Goal: Ask a question

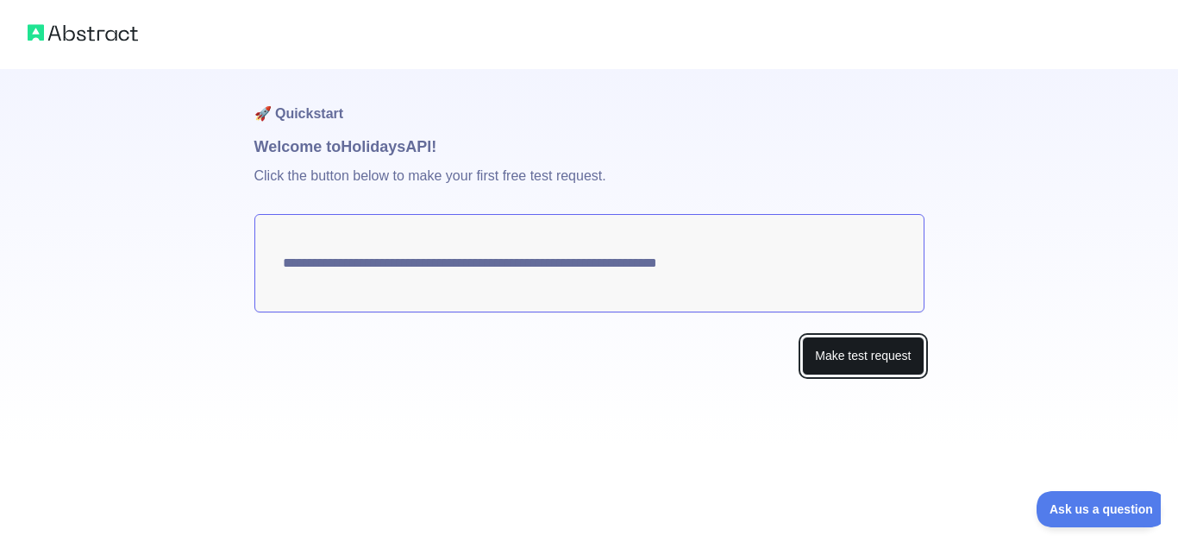
click at [870, 363] on button "Make test request" at bounding box center [863, 355] width 122 height 39
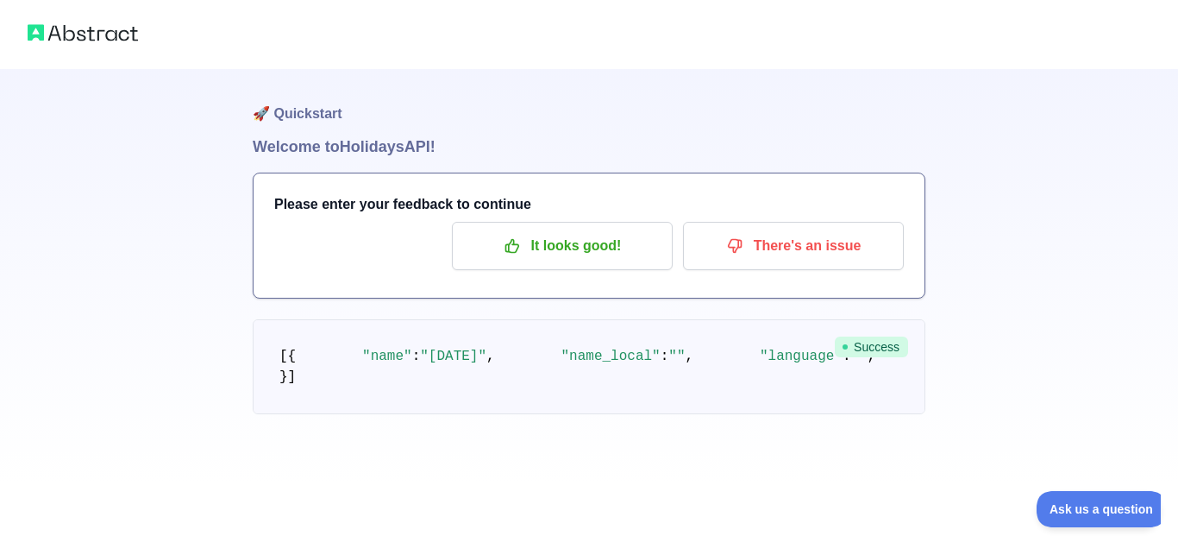
click at [56, 31] on img at bounding box center [83, 33] width 110 height 24
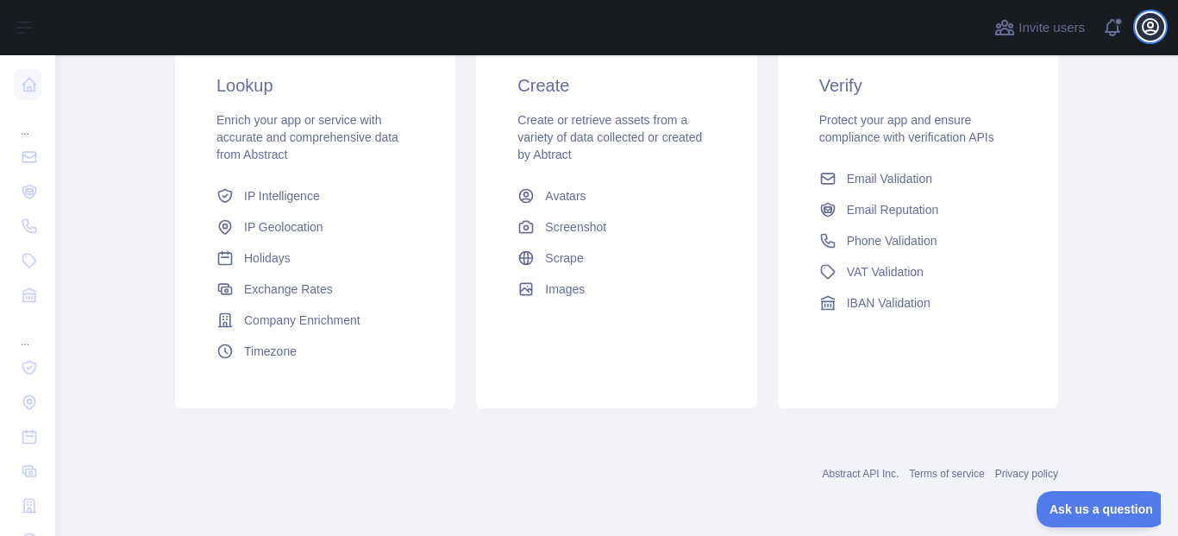
click at [1144, 28] on icon "button" at bounding box center [1151, 27] width 16 height 16
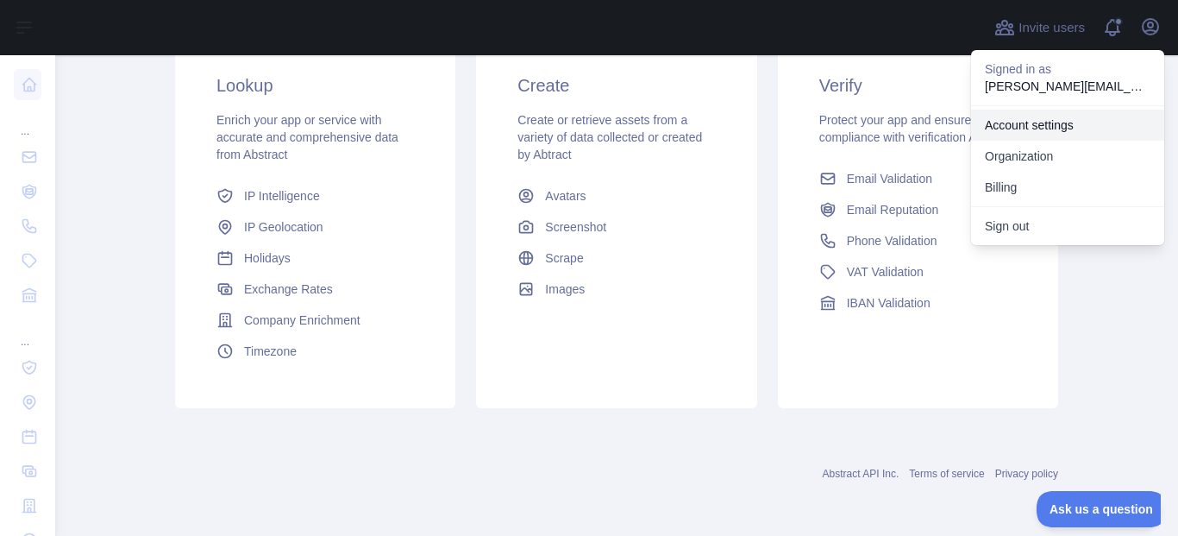
click at [1036, 130] on link "Account settings" at bounding box center [1067, 125] width 193 height 31
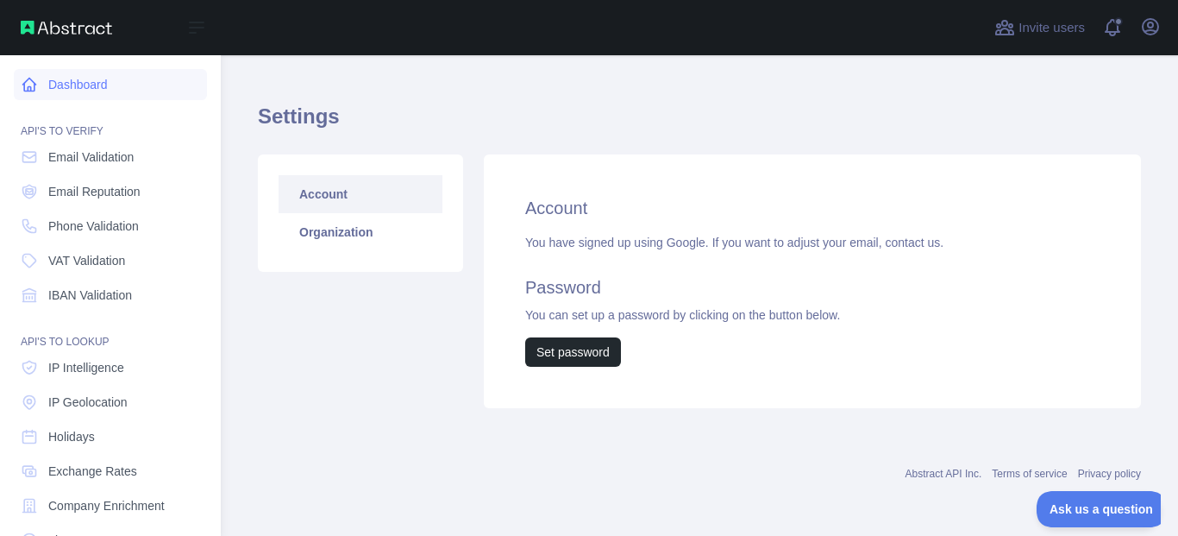
click at [97, 94] on link "Dashboard" at bounding box center [110, 84] width 193 height 31
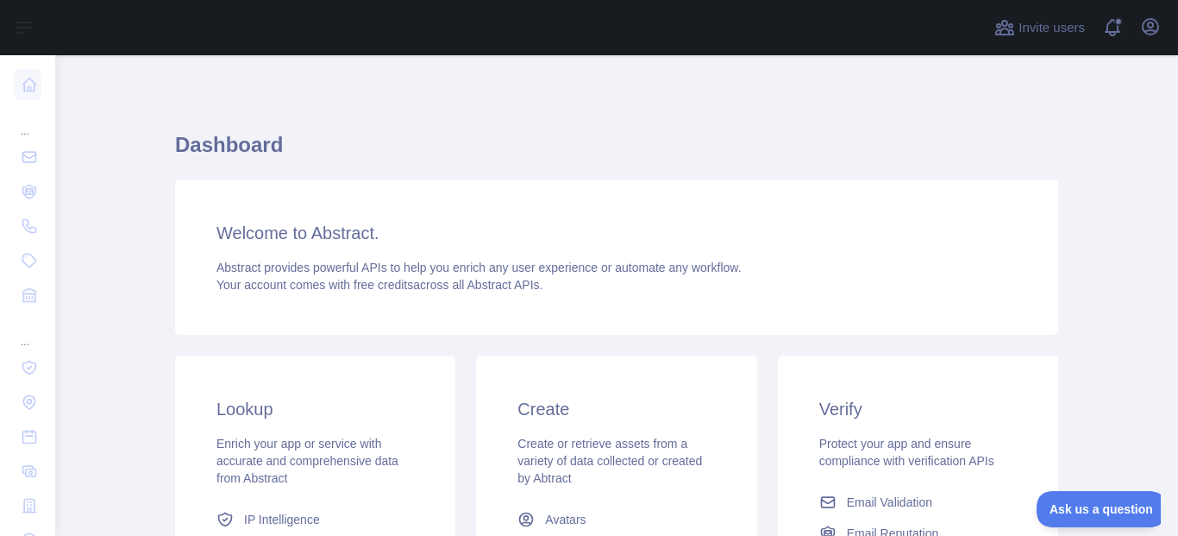
click at [538, 439] on span "Create or retrieve assets from a variety of data collected or created by Abtract" at bounding box center [610, 461] width 185 height 48
click at [1102, 490] on button "Ask us a question" at bounding box center [1093, 506] width 129 height 36
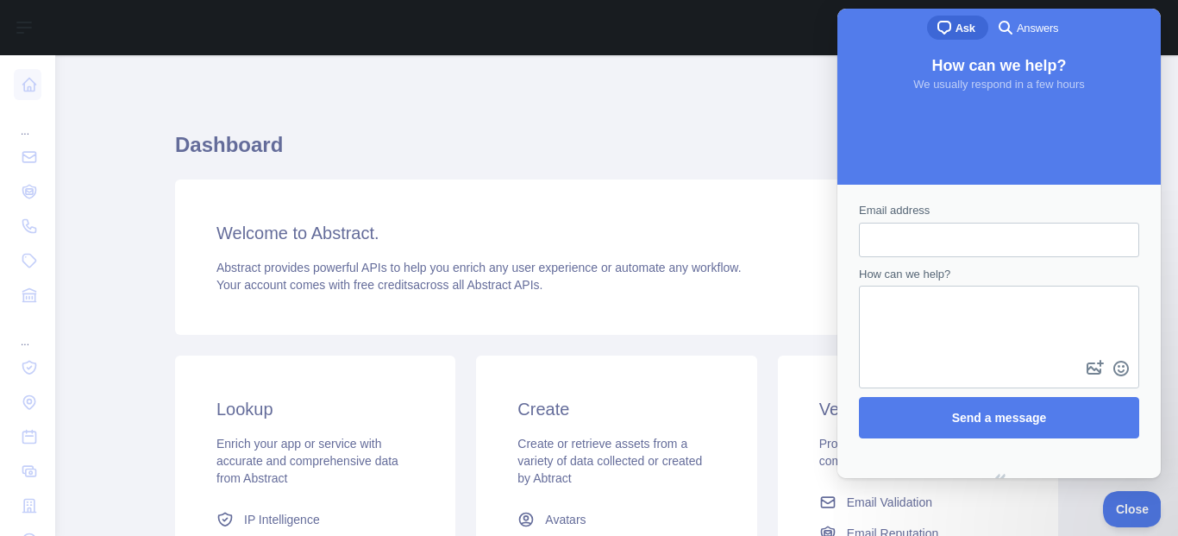
click at [712, 138] on h1 "Dashboard" at bounding box center [616, 151] width 883 height 41
click at [1133, 521] on button "Close" at bounding box center [1128, 506] width 59 height 36
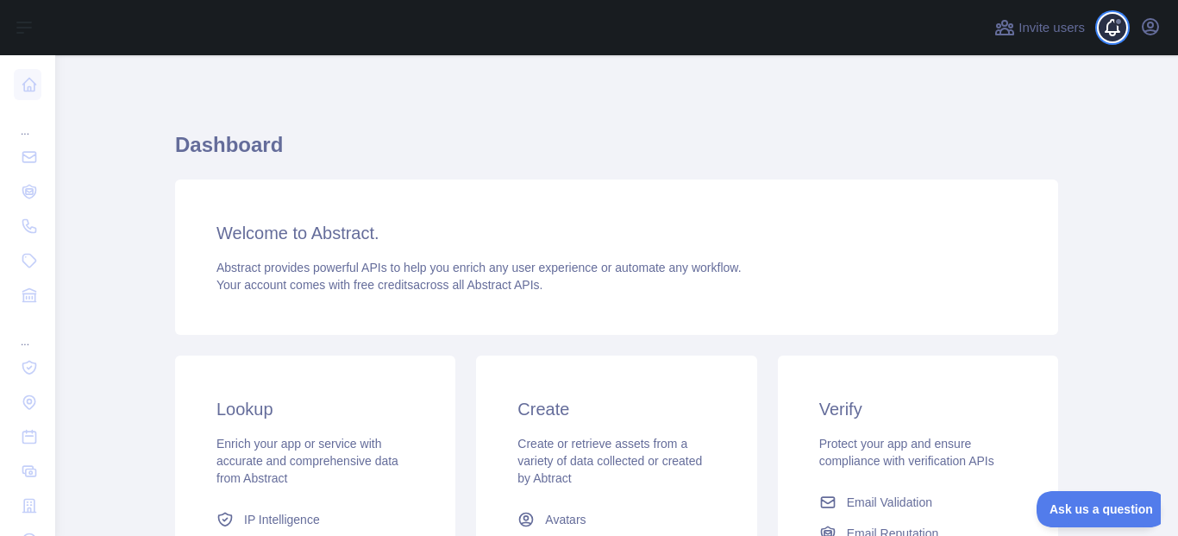
click at [1126, 28] on span at bounding box center [1119, 27] width 35 height 55
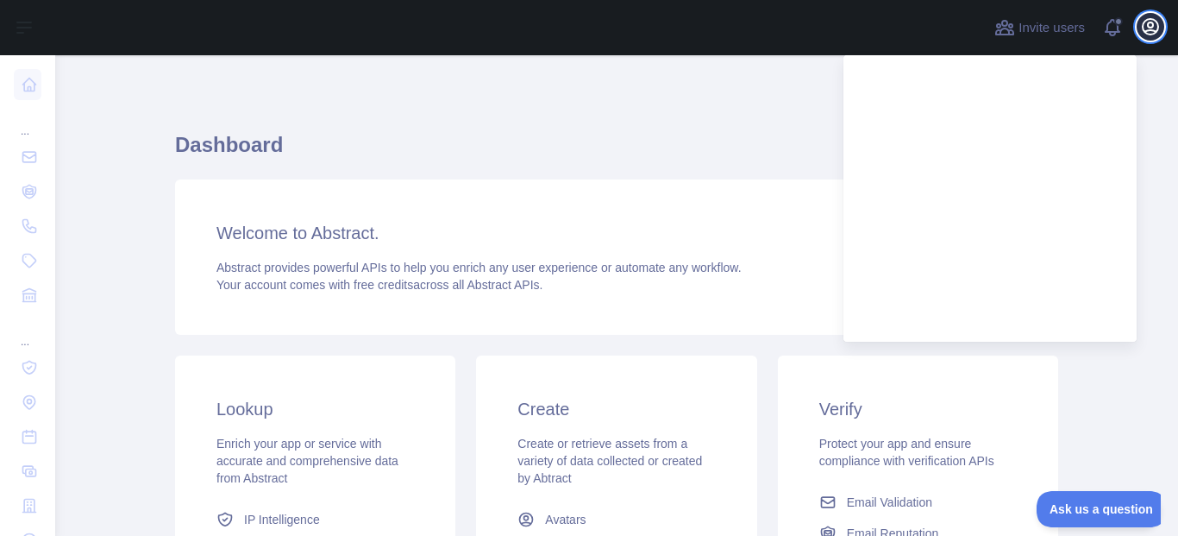
click at [1157, 26] on icon "button" at bounding box center [1150, 26] width 21 height 21
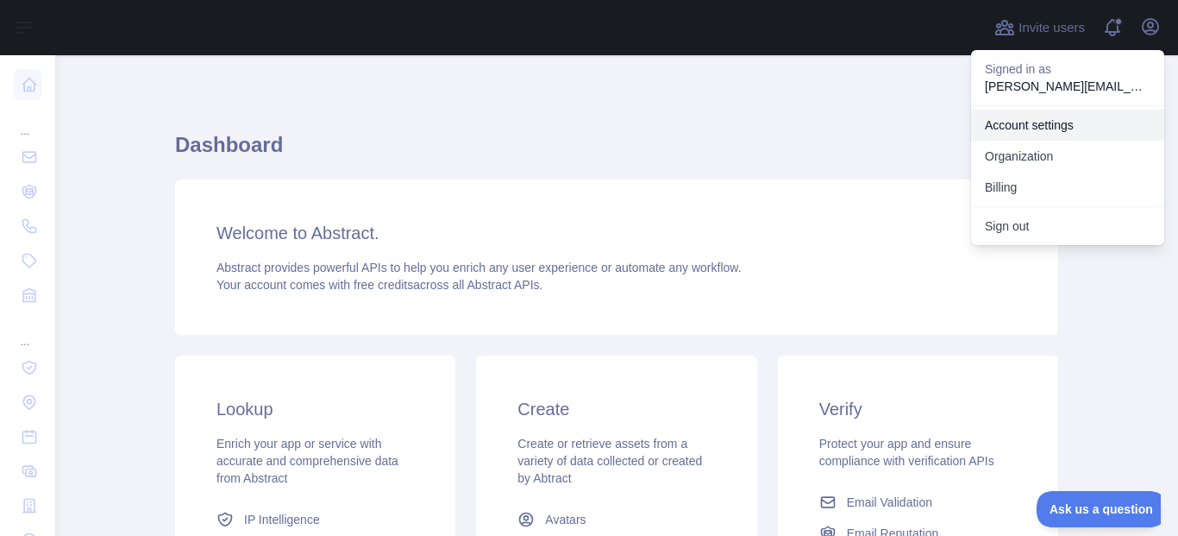
click at [1062, 137] on link "Account settings" at bounding box center [1067, 125] width 193 height 31
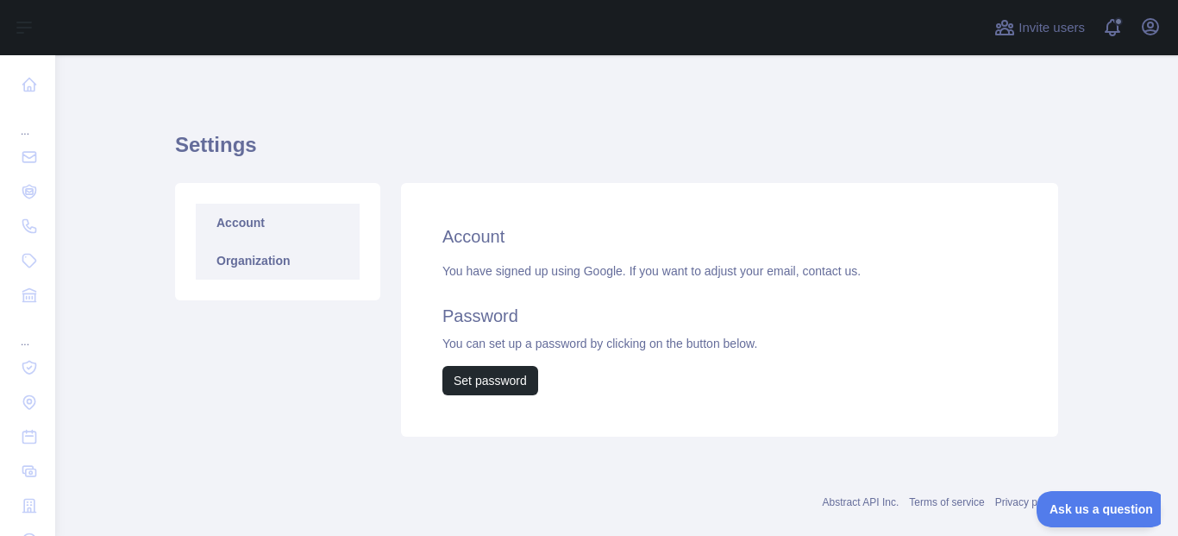
click at [276, 261] on link "Organization" at bounding box center [278, 261] width 164 height 38
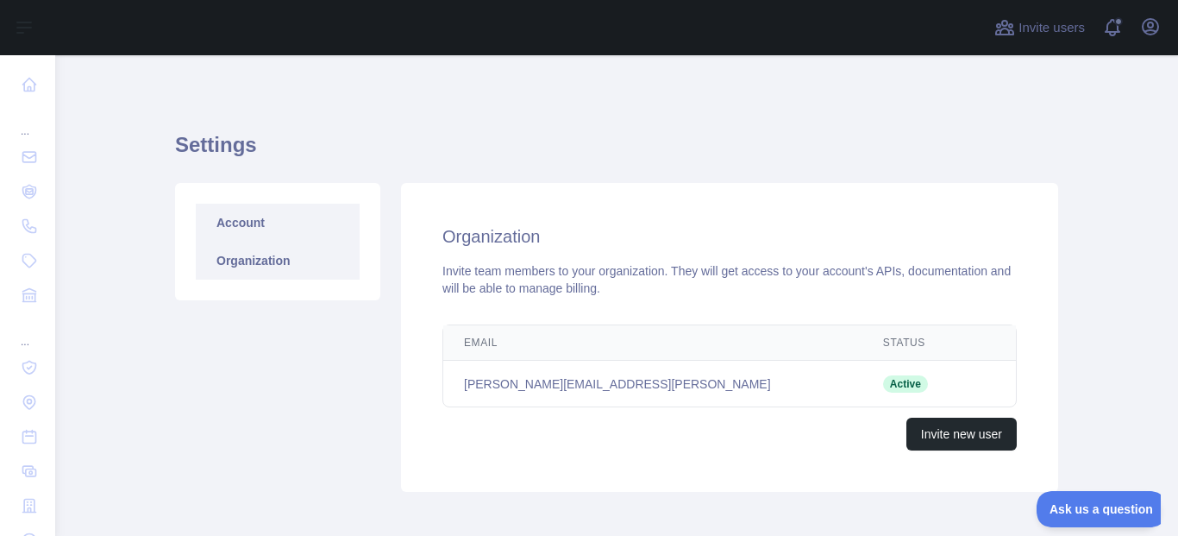
click at [292, 213] on link "Account" at bounding box center [278, 223] width 164 height 38
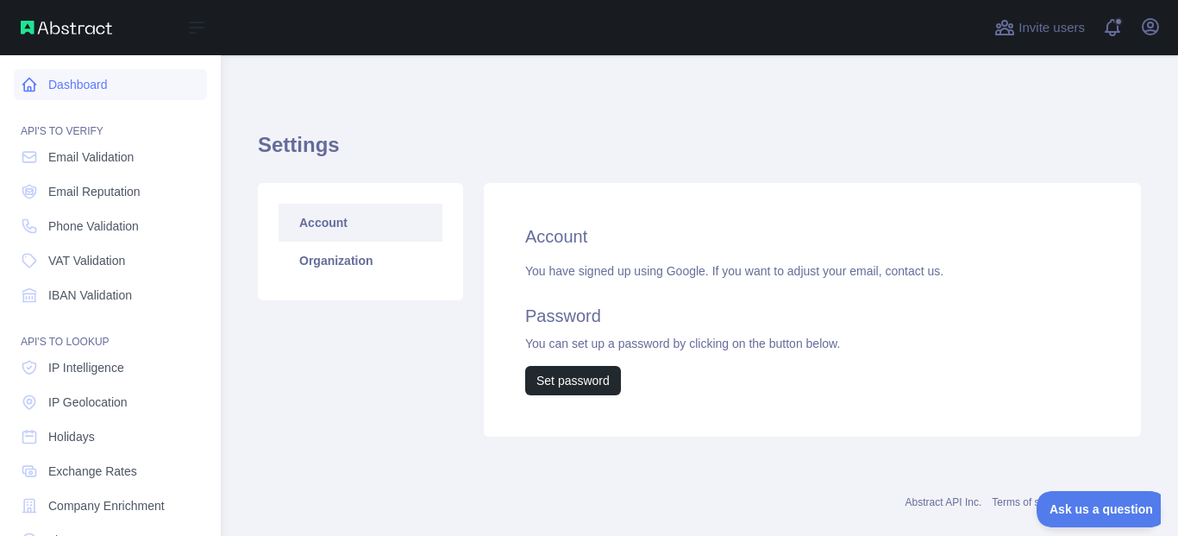
click at [108, 91] on link "Dashboard" at bounding box center [110, 84] width 193 height 31
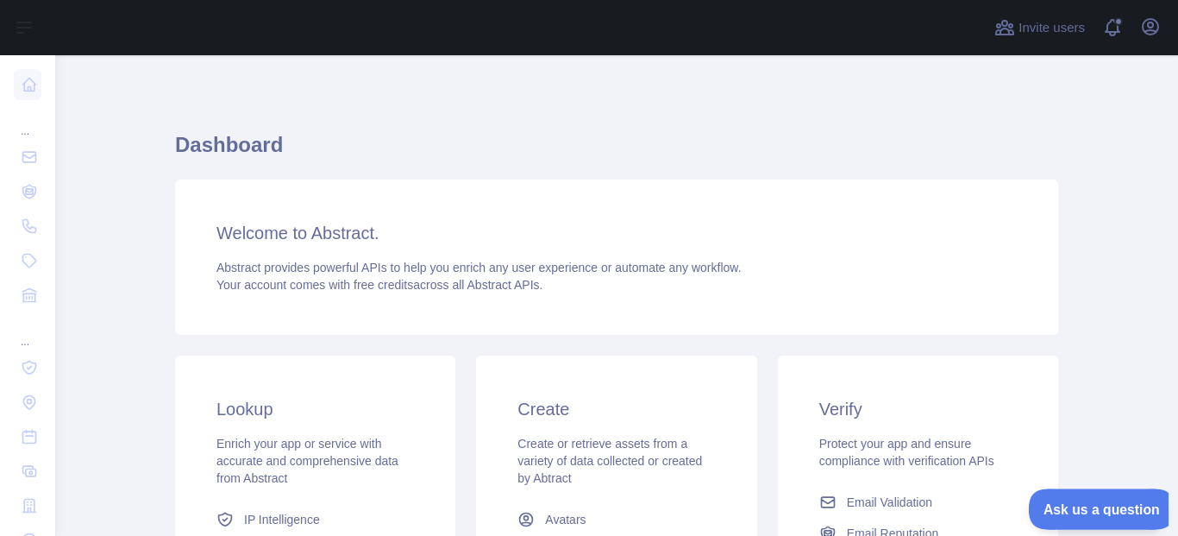
click at [1065, 505] on span "Ask us a question" at bounding box center [1093, 506] width 129 height 12
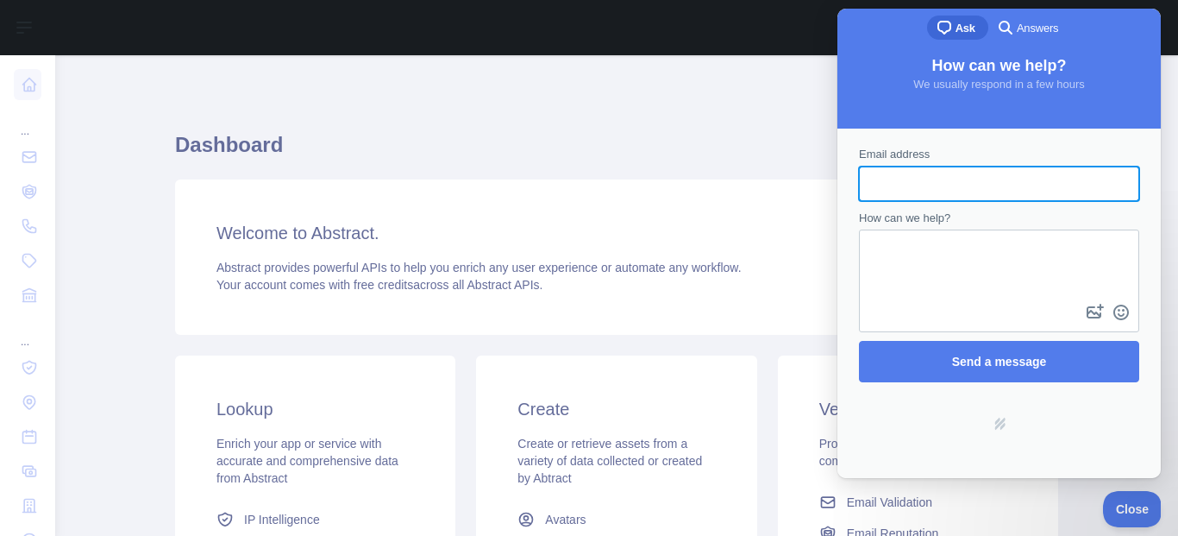
click at [964, 177] on input "Email address" at bounding box center [999, 183] width 253 height 31
type input "**********"
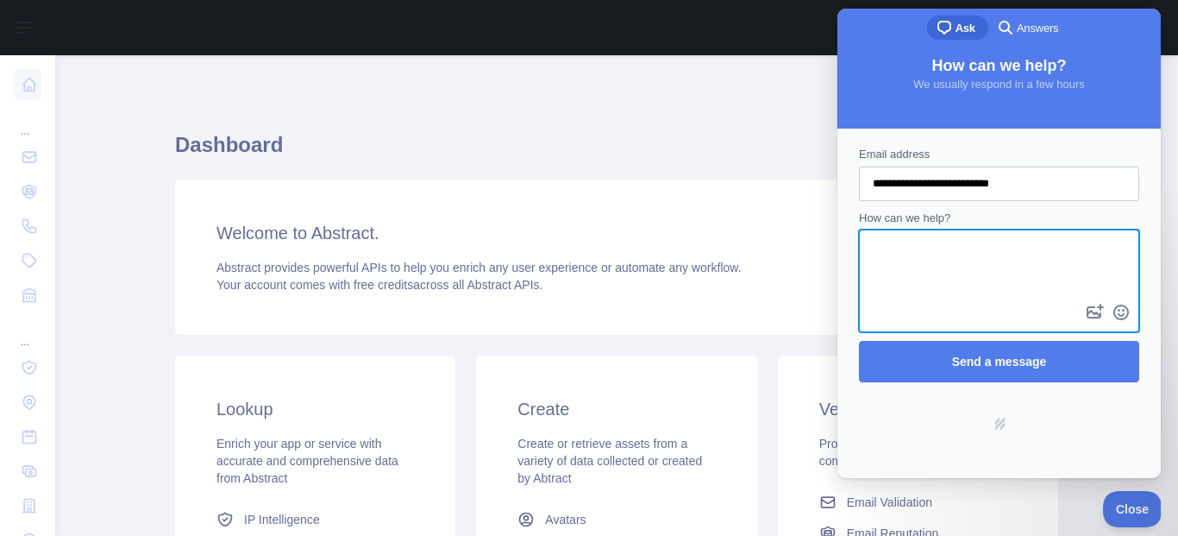
click at [928, 269] on textarea "How can we help?" at bounding box center [999, 265] width 277 height 69
click at [928, 269] on textarea "**********" at bounding box center [999, 265] width 277 height 69
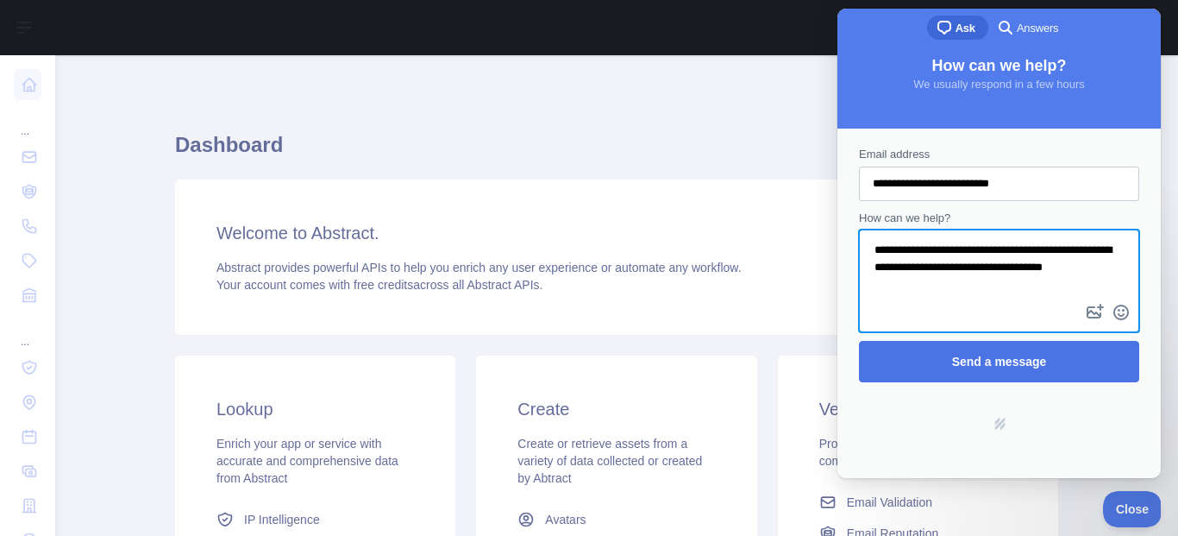
type textarea "**********"
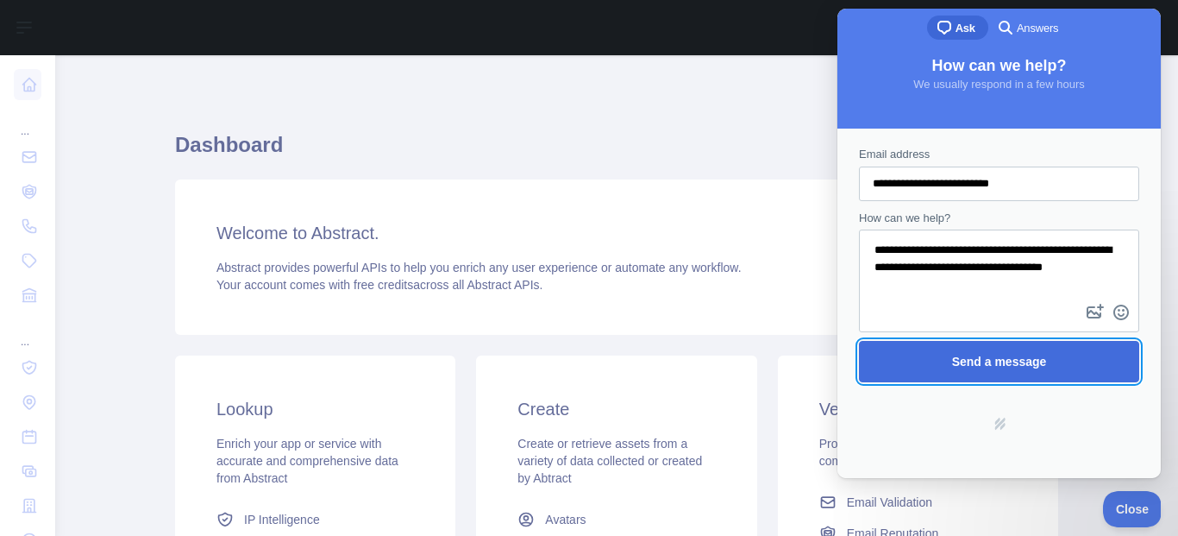
click at [995, 374] on span "Send a message" at bounding box center [999, 362] width 242 height 40
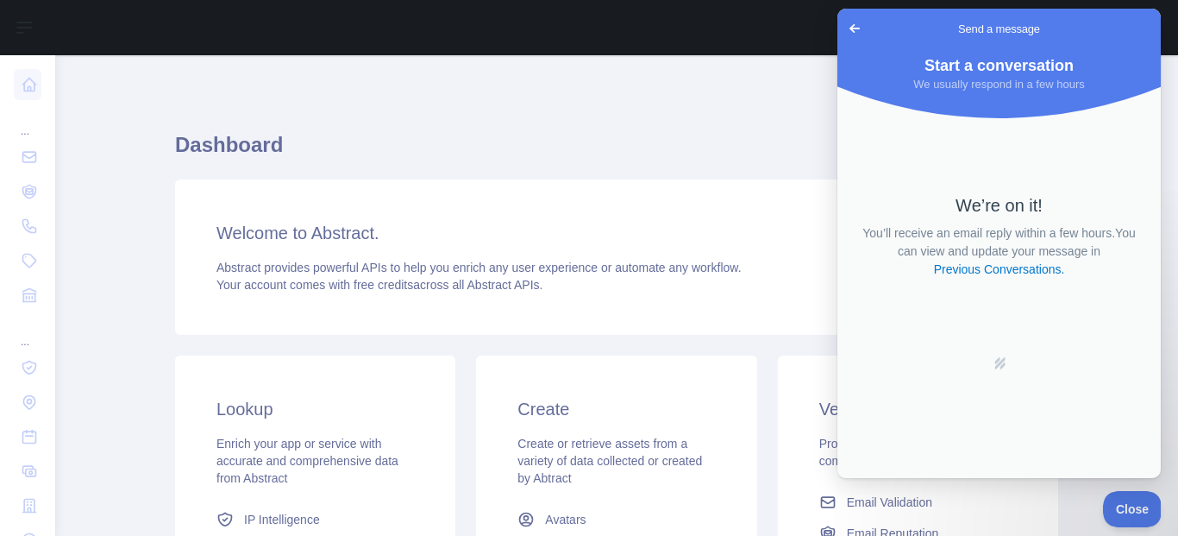
click at [850, 22] on span "Go back" at bounding box center [855, 28] width 21 height 21
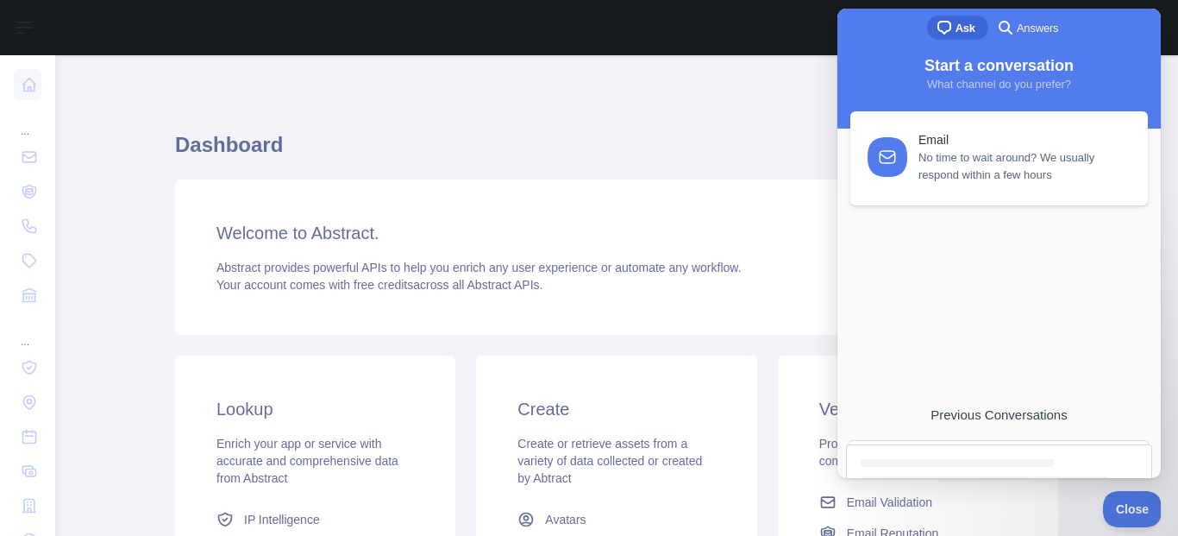
click at [677, 92] on div "Dashboard Welcome to Abstract. Abstract provides powerful APIs to help you enri…" at bounding box center [616, 457] width 883 height 804
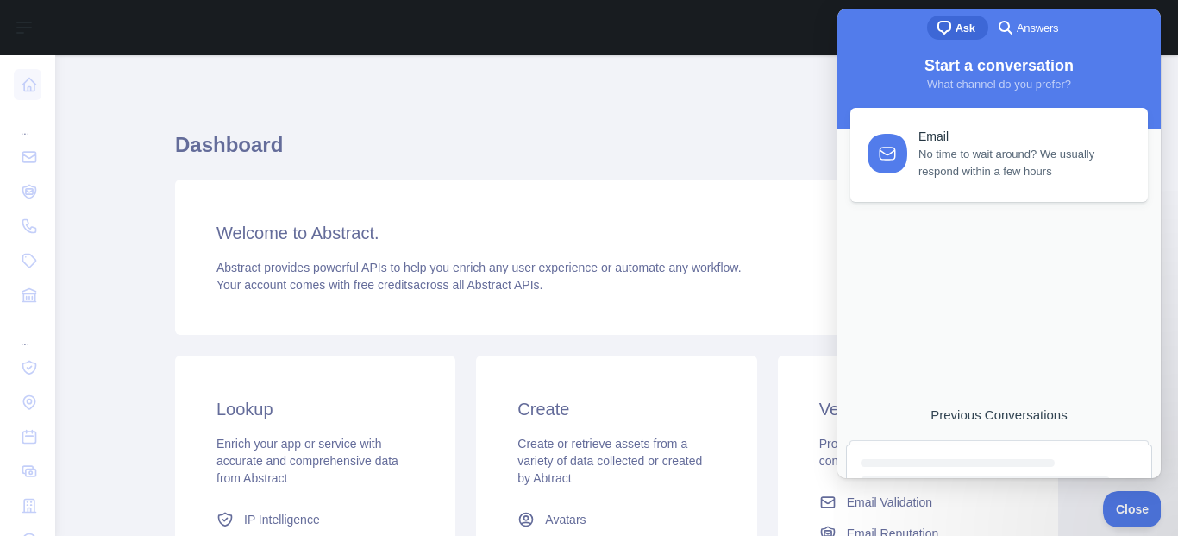
click at [977, 141] on div "Email" at bounding box center [1024, 136] width 210 height 15
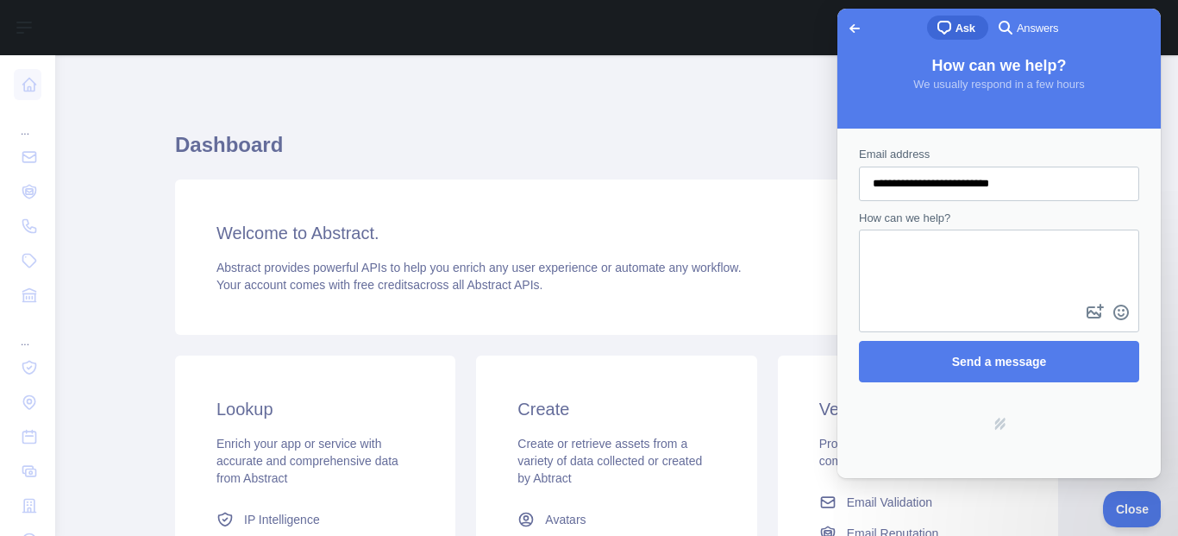
click at [857, 21] on span "Go back" at bounding box center [855, 28] width 21 height 21
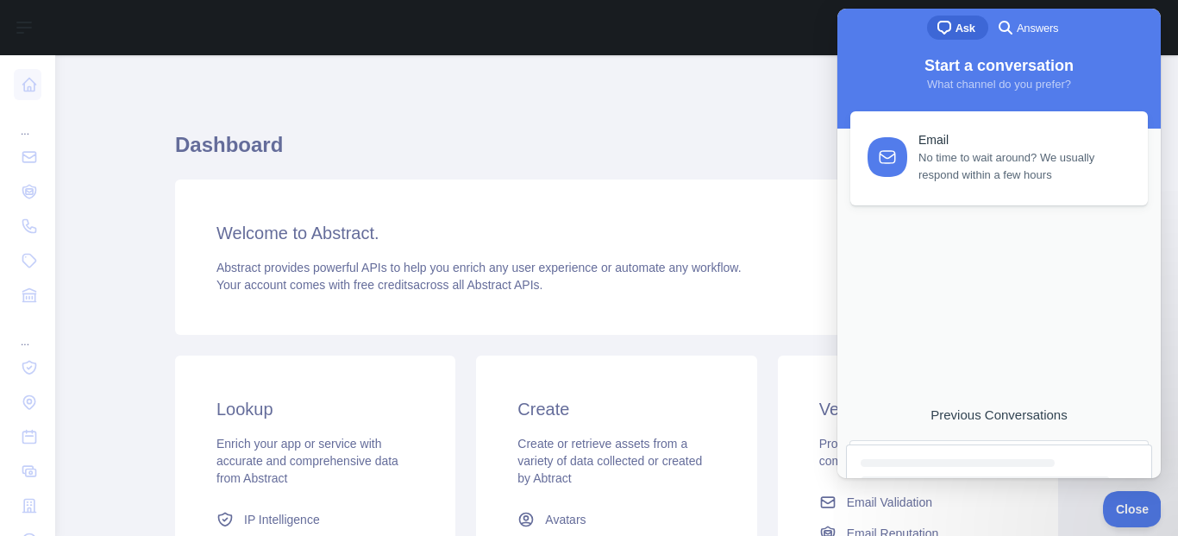
click at [1037, 36] on span "Answers" at bounding box center [1037, 28] width 41 height 17
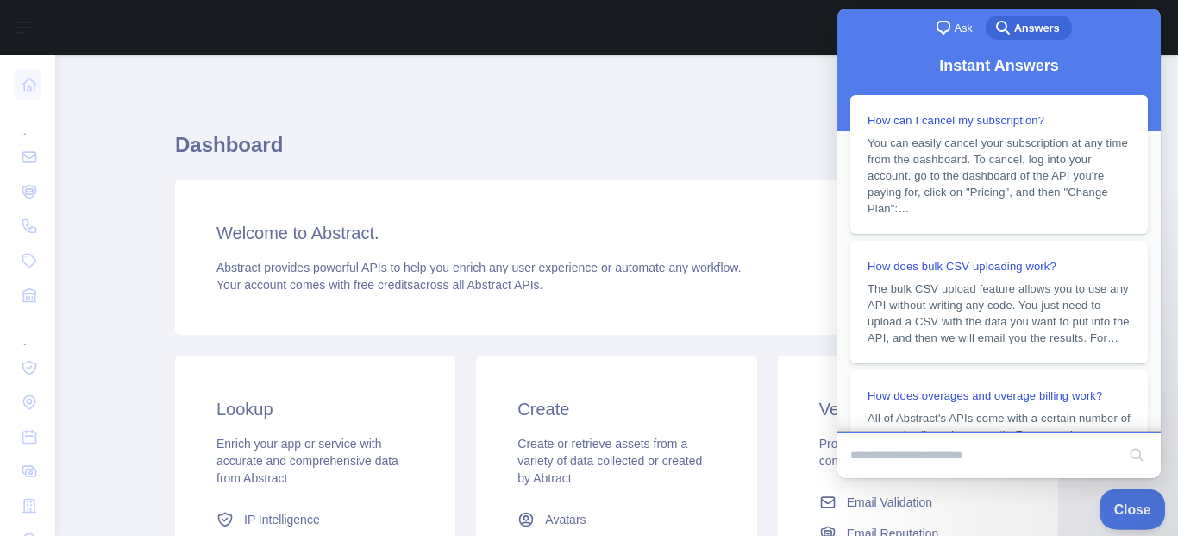
click at [1125, 524] on div "Close" at bounding box center [1128, 506] width 58 height 36
click at [1132, 506] on span "Close" at bounding box center [1128, 506] width 59 height 12
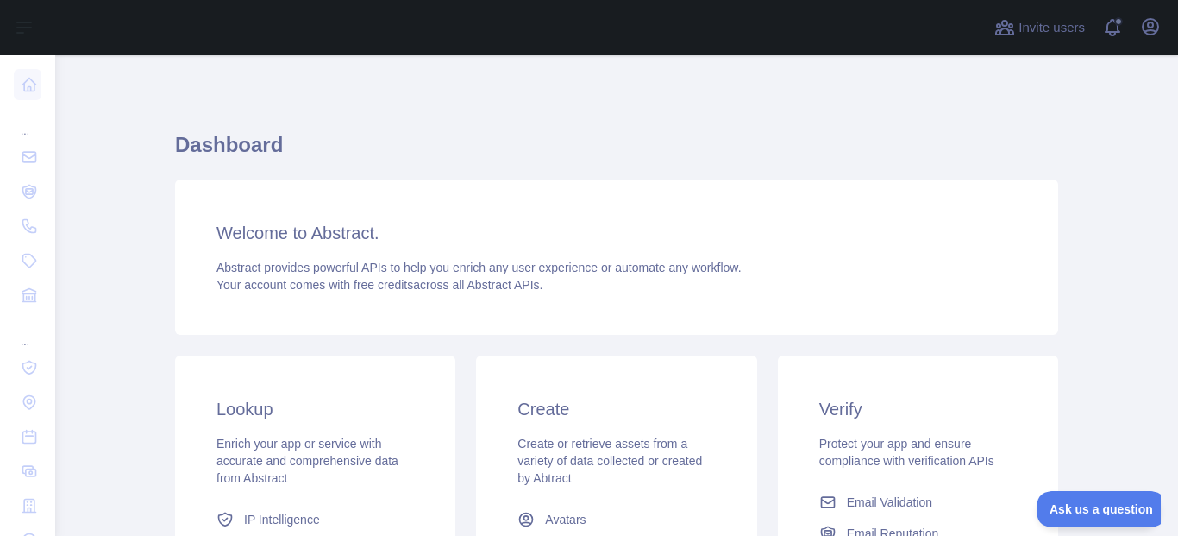
click at [805, 151] on h1 "Dashboard" at bounding box center [616, 151] width 883 height 41
